Goal: Transaction & Acquisition: Purchase product/service

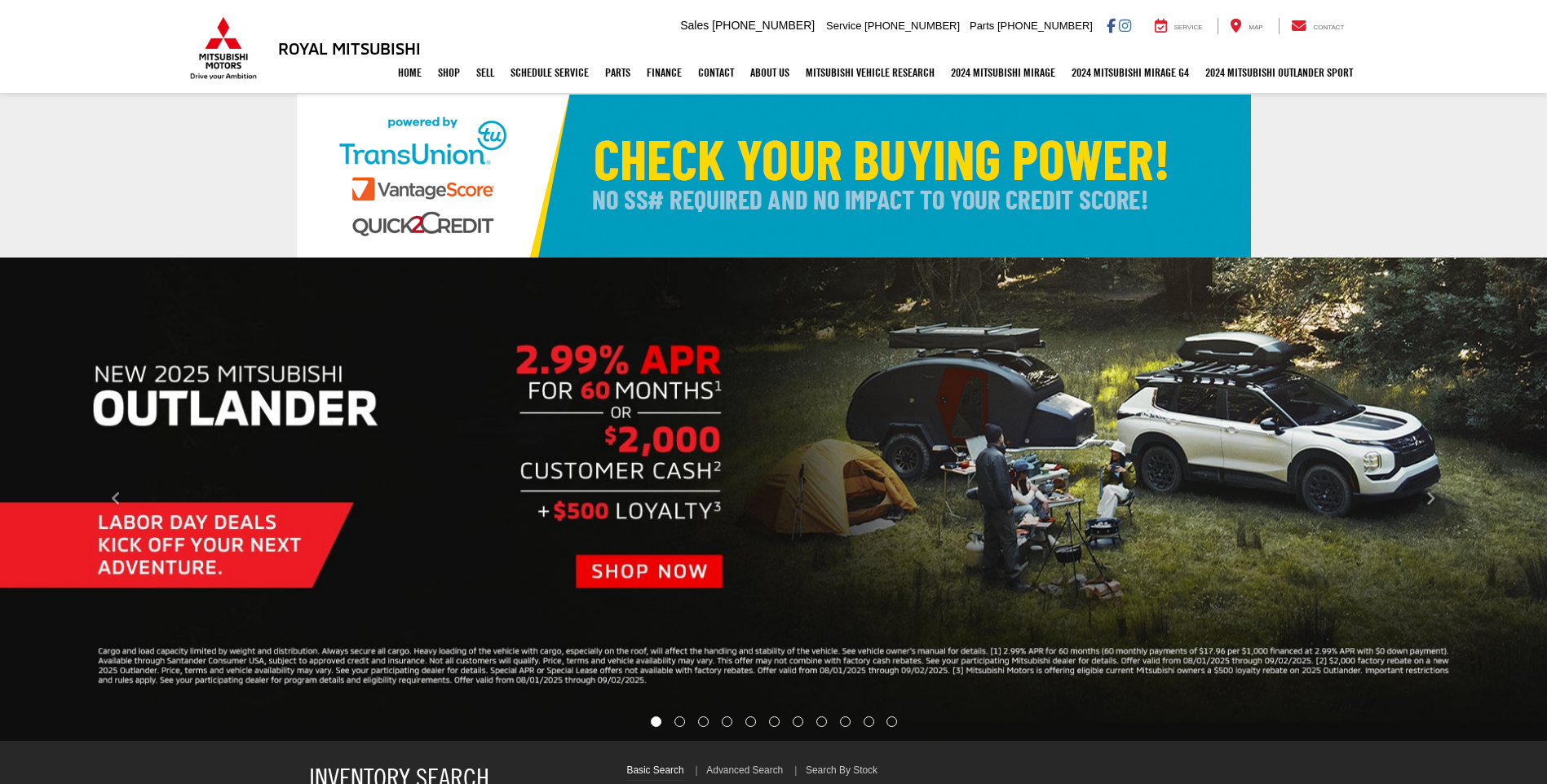
select select "Mitsubishi"
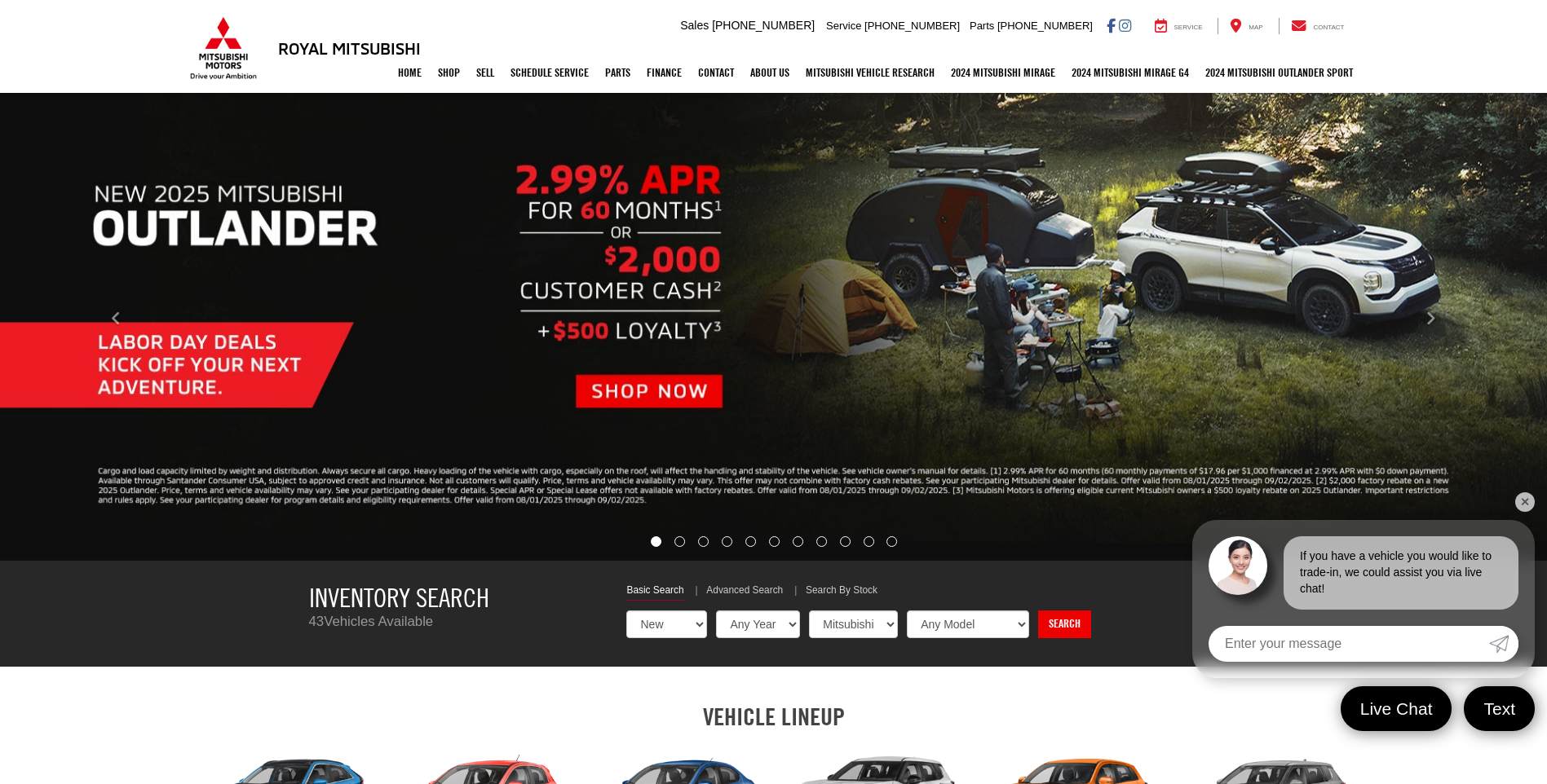
scroll to position [163, 0]
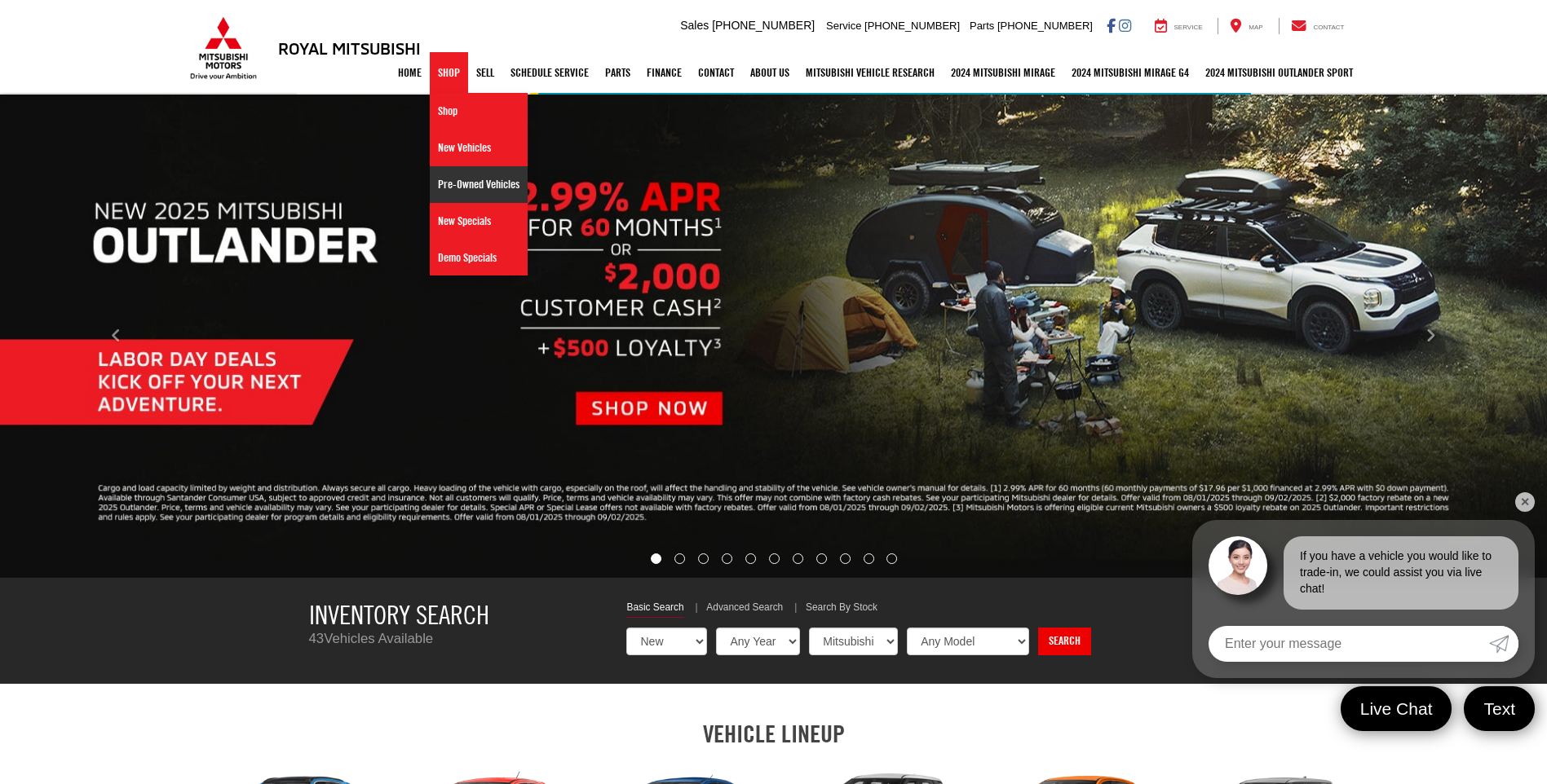
click at [441, 187] on link "Pre-Owned Vehicles" at bounding box center [479, 184] width 98 height 37
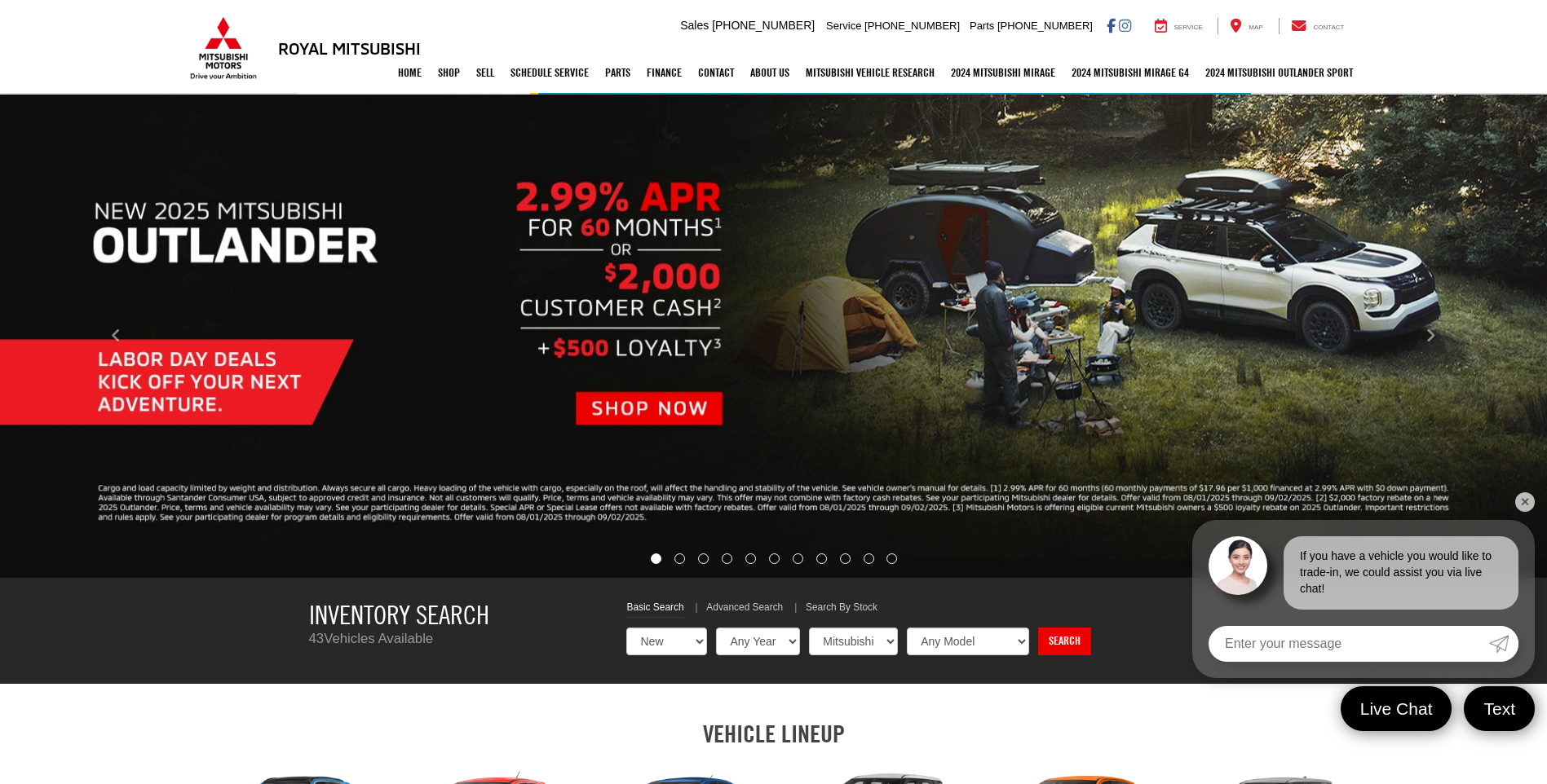
scroll to position [489, 0]
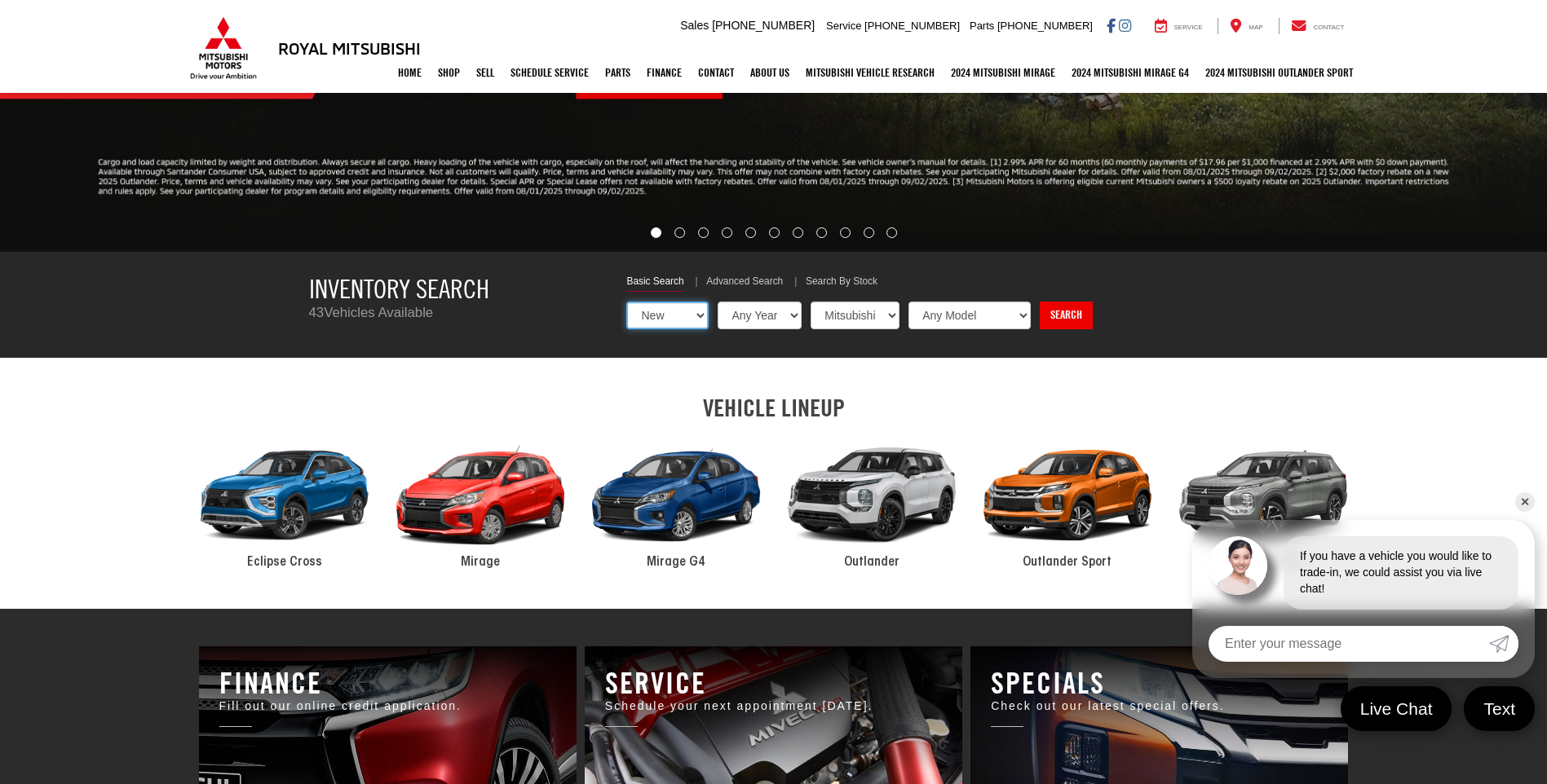
click at [697, 318] on select "New Used Certified" at bounding box center [668, 315] width 83 height 28
select select "Type:U"
click at [627, 301] on select "New Used Certified" at bounding box center [668, 315] width 83 height 28
select select "Choose Year from the dropdown"
select select "Choose Make from the dropdown"
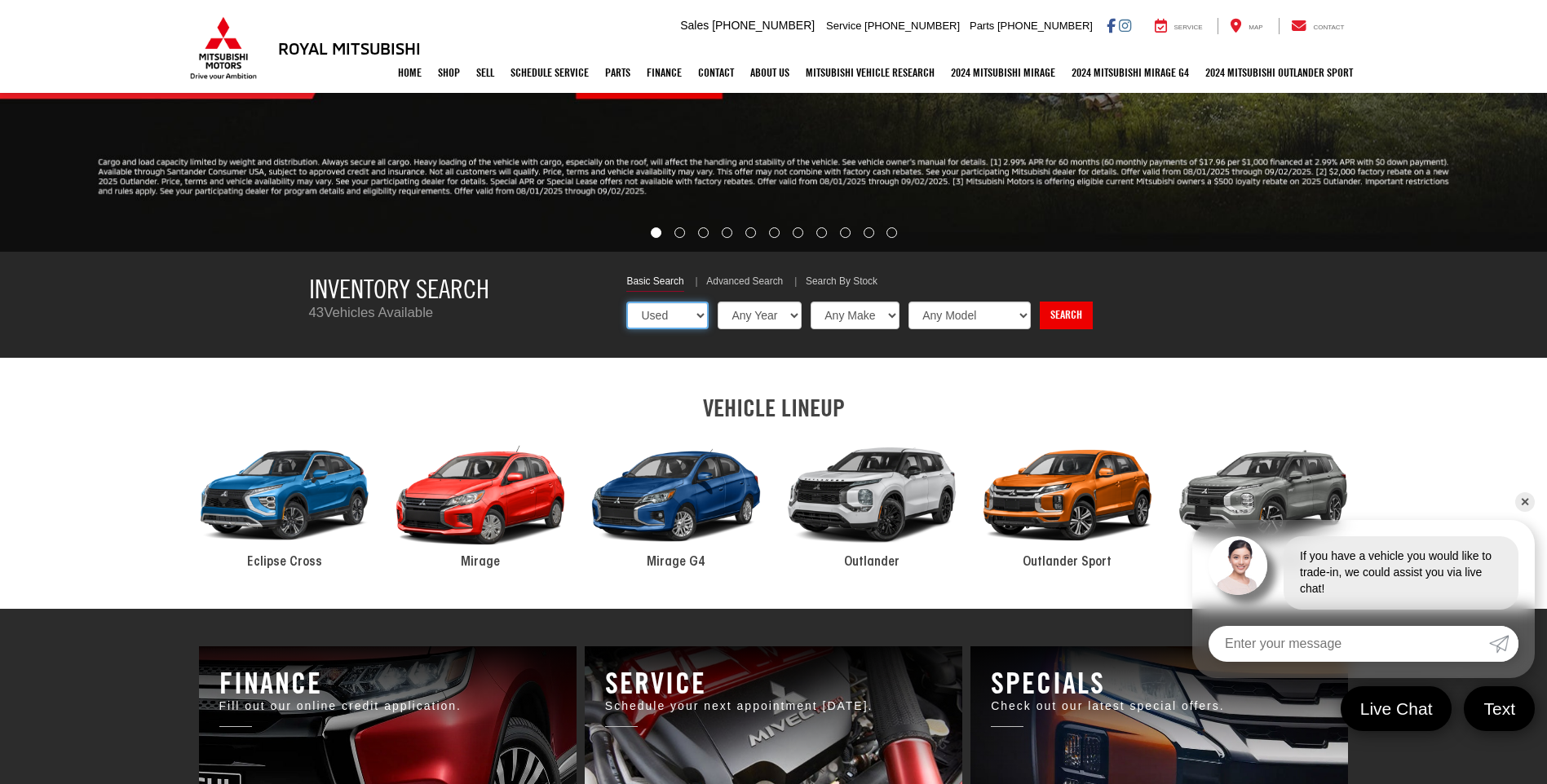
select select "Choose Model from the dropdown"
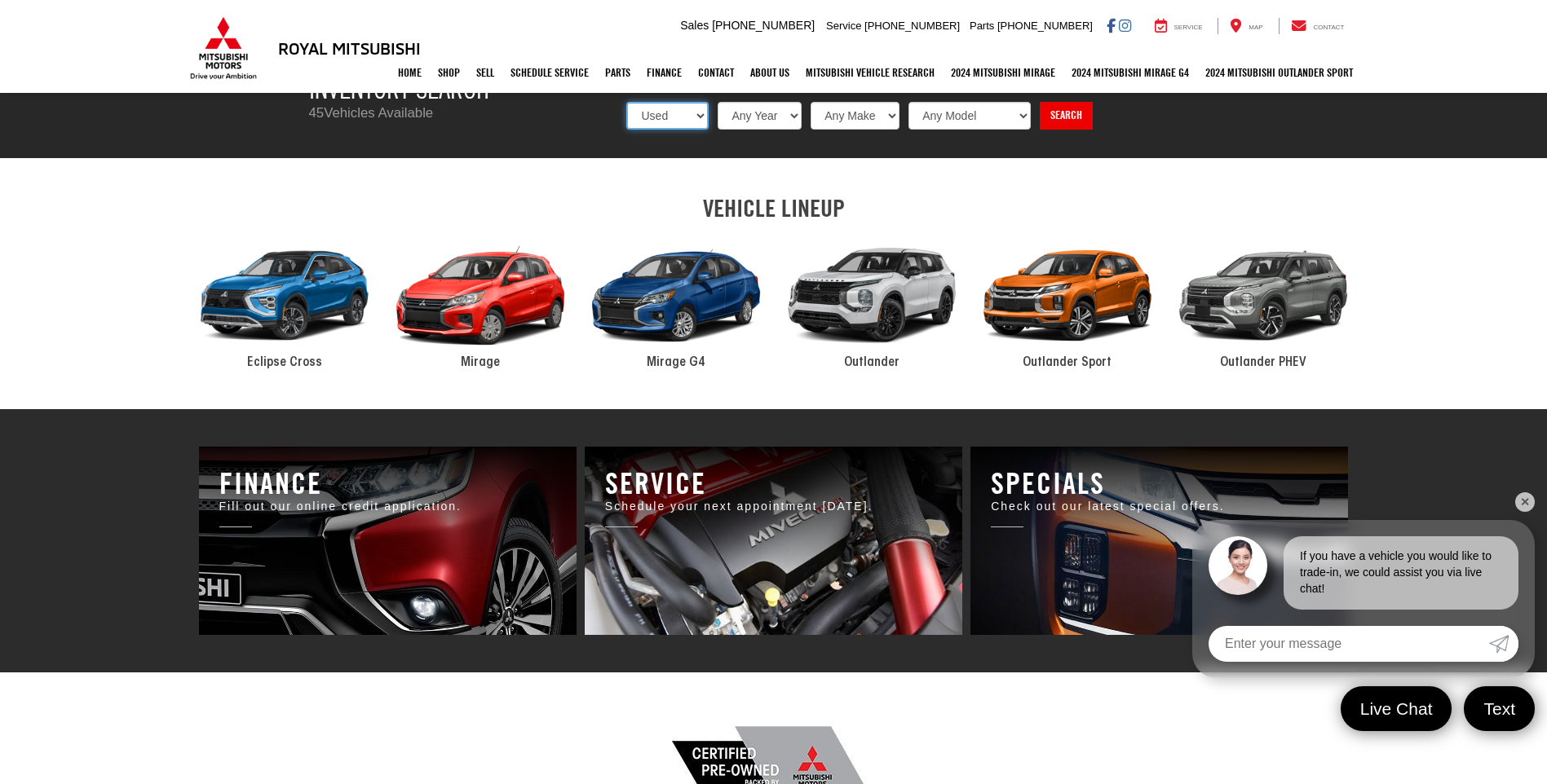
scroll to position [653, 0]
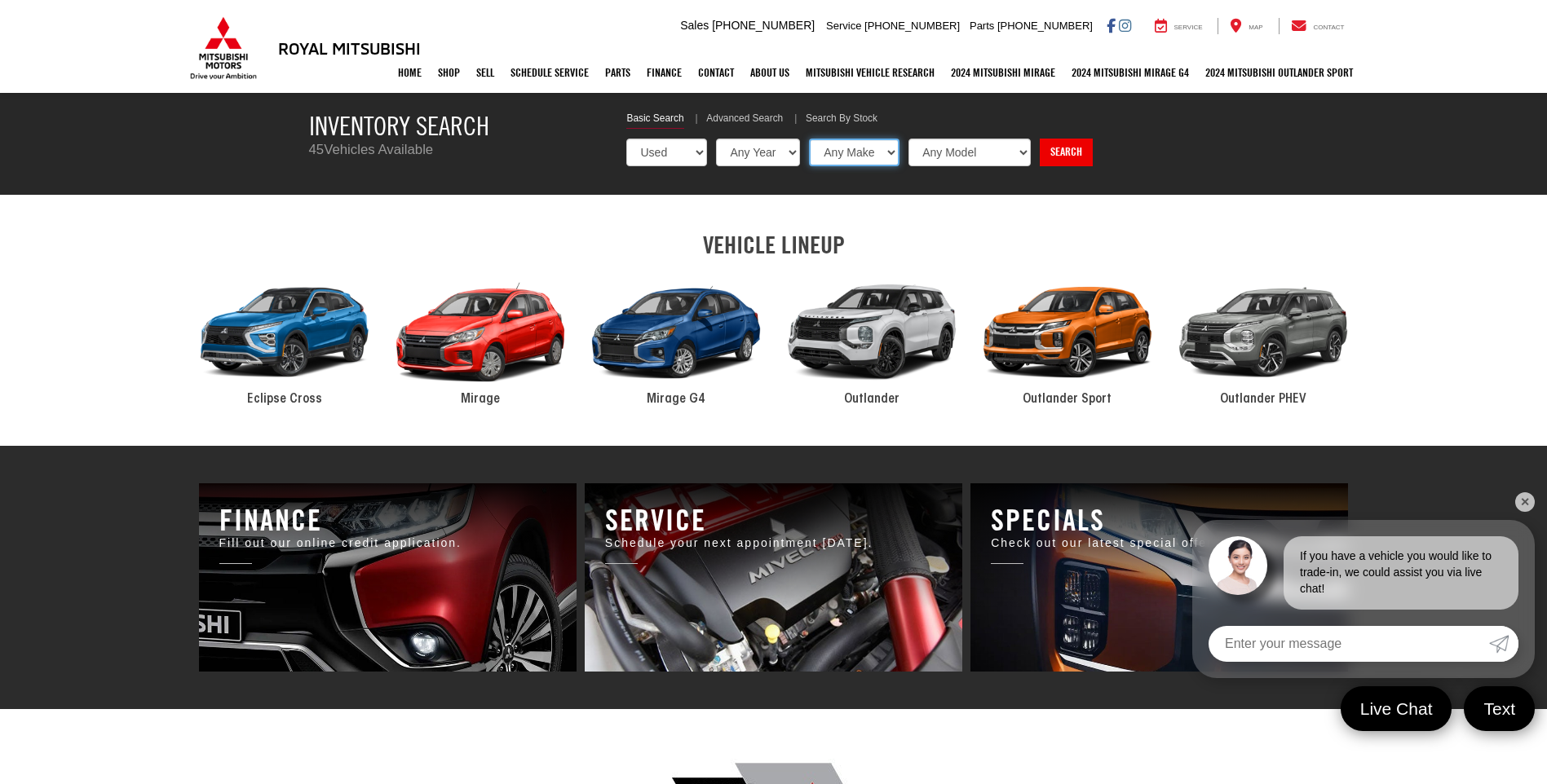
drag, startPoint x: 883, startPoint y: 154, endPoint x: 894, endPoint y: 154, distance: 11.0
click at [885, 154] on select "Any Make Buick Chevrolet Dodge Ford GMC Hyundai Jeep Kia Mazda Mitsubishi Nissa…" at bounding box center [854, 153] width 90 height 28
select select "Dodge"
click at [809, 139] on select "Any Make Buick Chevrolet Dodge Ford GMC Hyundai Jeep Kia Mazda Mitsubishi Nissa…" at bounding box center [854, 153] width 90 height 28
click at [1037, 154] on link "Search" at bounding box center [1034, 153] width 53 height 28
